Goal: Transaction & Acquisition: Register for event/course

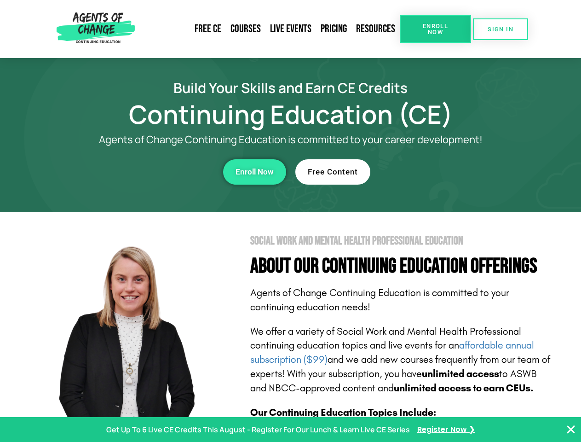
click at [290, 221] on section "Social Work and Mental Health Professional Education About Our Continuing Educa…" at bounding box center [290, 405] width 581 height 386
click at [435, 29] on span "Enroll Now" at bounding box center [435, 29] width 42 height 12
click at [500, 29] on span "SIGN IN" at bounding box center [501, 29] width 26 height 6
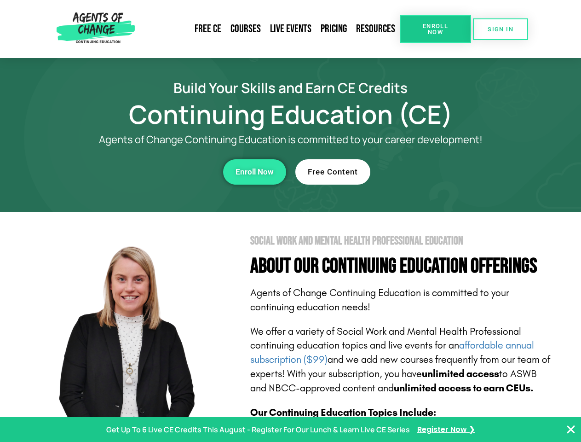
click at [160, 172] on div "Enroll Now" at bounding box center [159, 171] width 253 height 25
click at [254, 172] on span "Enroll Now" at bounding box center [255, 172] width 38 height 8
click at [422, 172] on div "Free Content" at bounding box center [421, 171] width 253 height 25
